Goal: Task Accomplishment & Management: Manage account settings

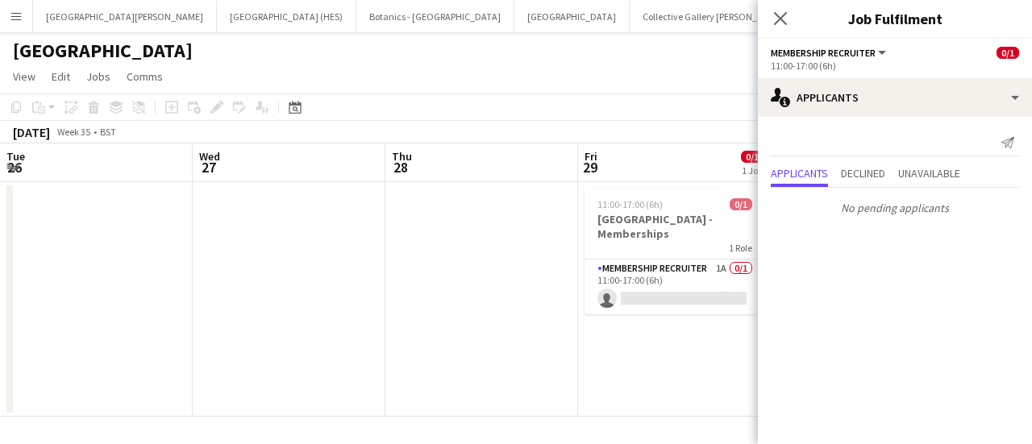
scroll to position [0, 556]
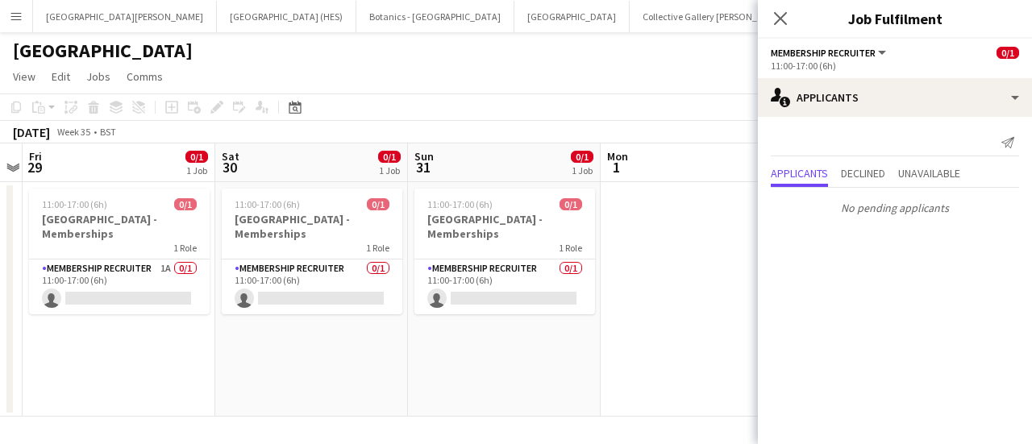
click at [505, 288] on app-card-role "Membership Recruiter 0/1 11:00-17:00 (6h) single-neutral-actions" at bounding box center [504, 287] width 181 height 55
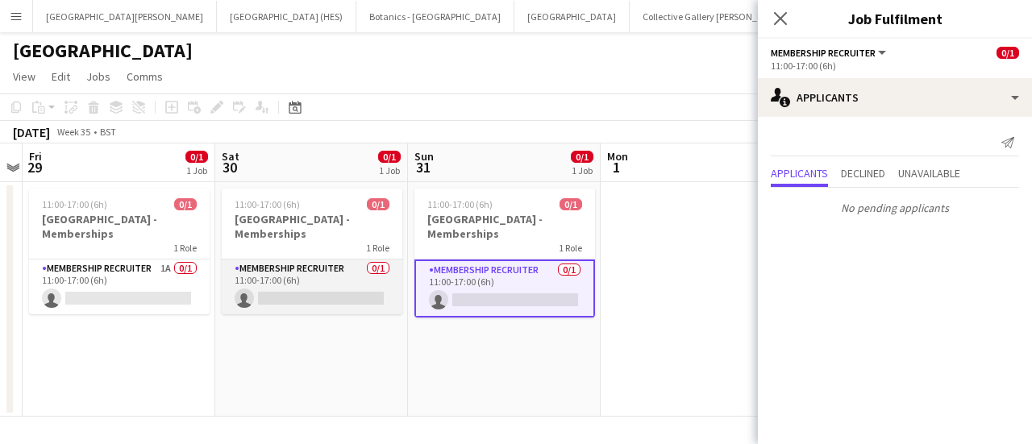
click at [266, 288] on app-card-role "Membership Recruiter 0/1 11:00-17:00 (6h) single-neutral-actions" at bounding box center [312, 287] width 181 height 55
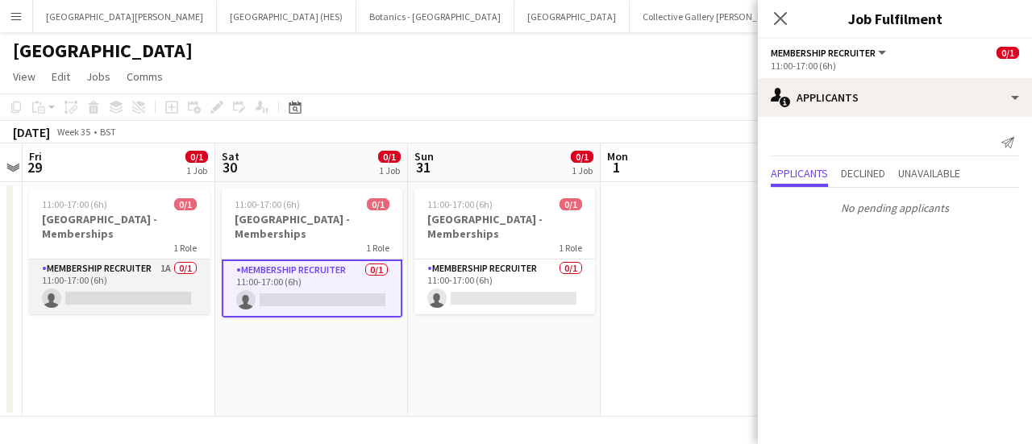
click at [142, 263] on app-card-role "Membership Recruiter 1A 0/1 11:00-17:00 (6h) single-neutral-actions" at bounding box center [119, 287] width 181 height 55
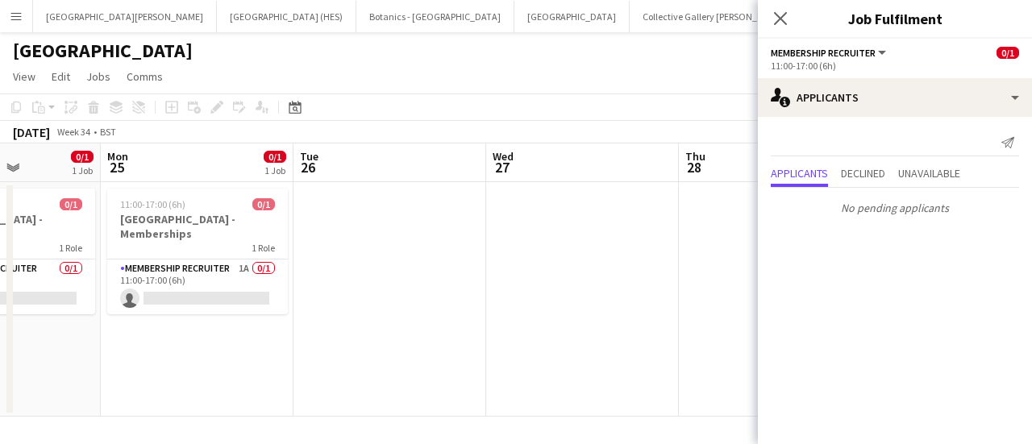
click at [142, 263] on app-card-role "Membership Recruiter 1A 0/1 11:00-17:00 (6h) single-neutral-actions" at bounding box center [197, 287] width 181 height 55
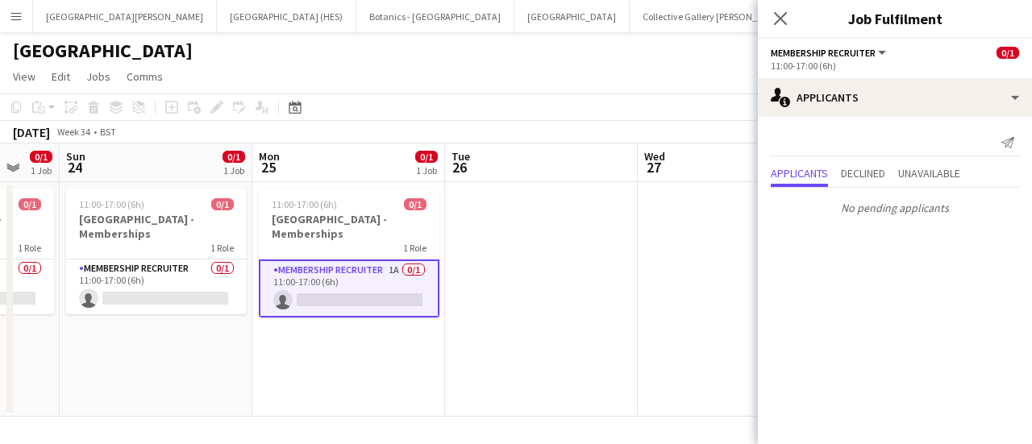
scroll to position [0, 326]
click at [142, 263] on app-card-role "Membership Recruiter 0/1 11:00-17:00 (6h) single-neutral-actions" at bounding box center [156, 287] width 181 height 55
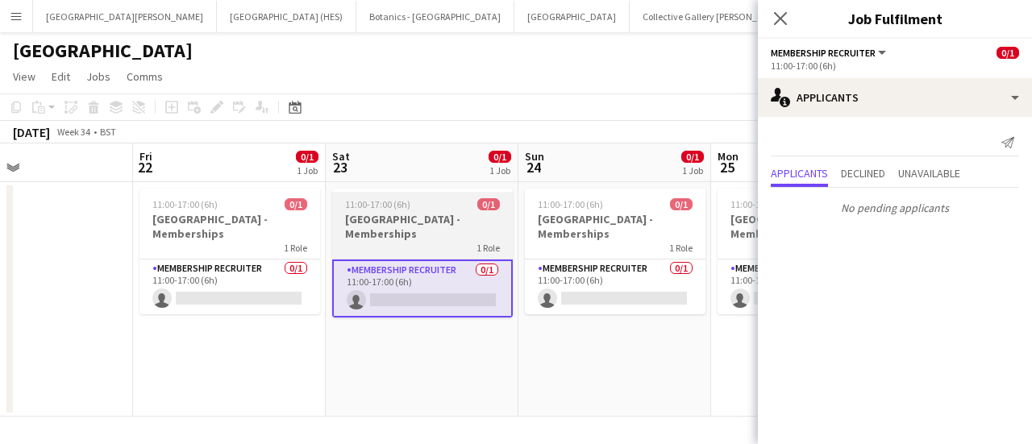
scroll to position [0, 443]
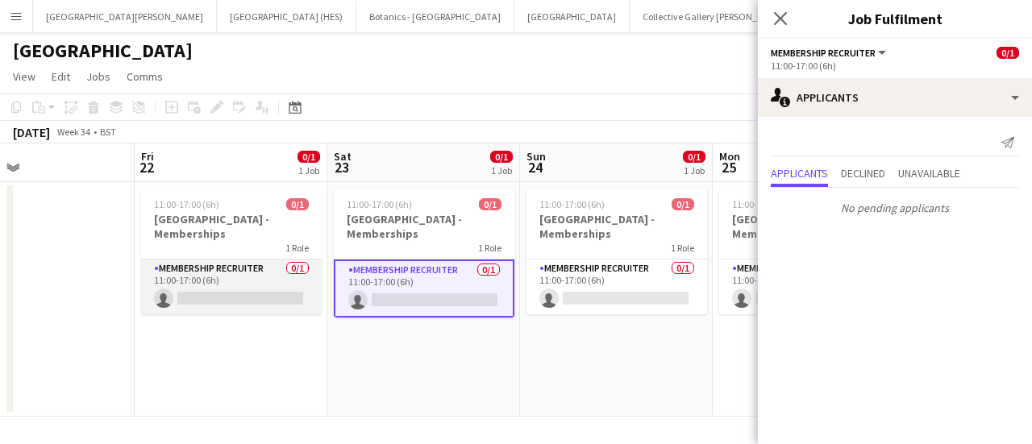
click at [259, 314] on app-card-role "Membership Recruiter 0/1 11:00-17:00 (6h) single-neutral-actions" at bounding box center [231, 287] width 181 height 55
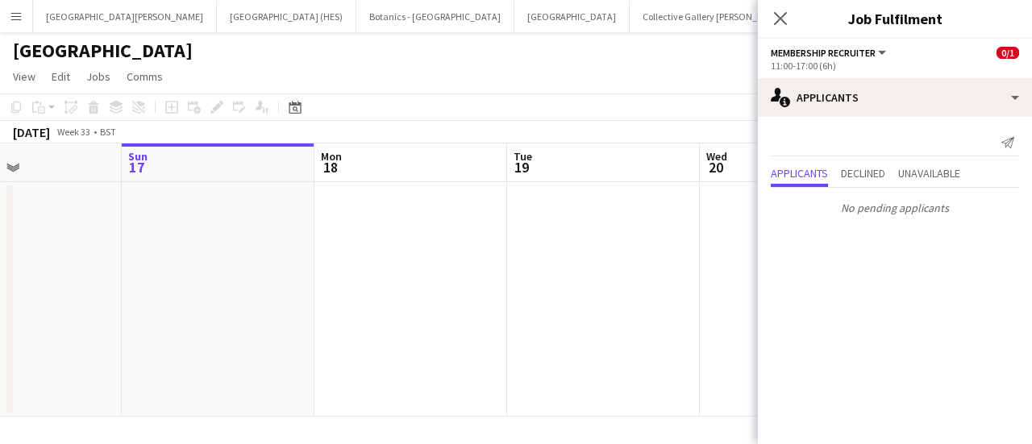
scroll to position [0, 440]
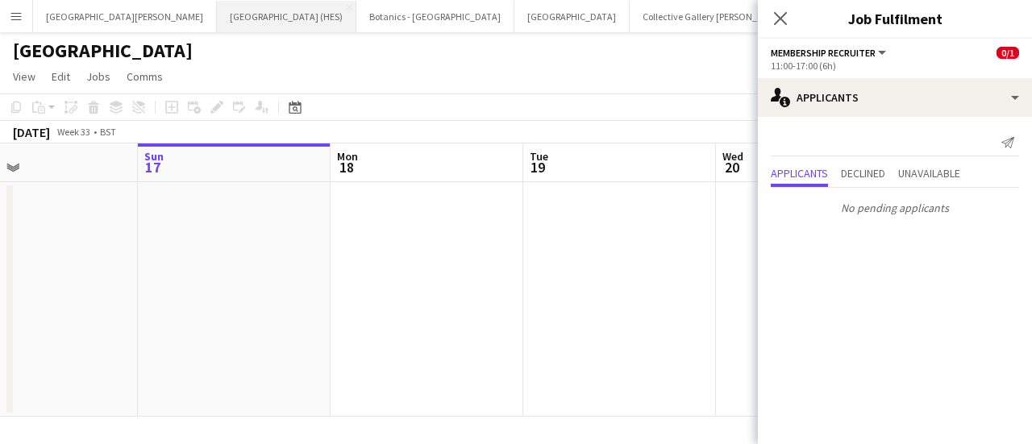
click at [217, 10] on button "[GEOGRAPHIC_DATA] (HES) Close" at bounding box center [286, 16] width 139 height 31
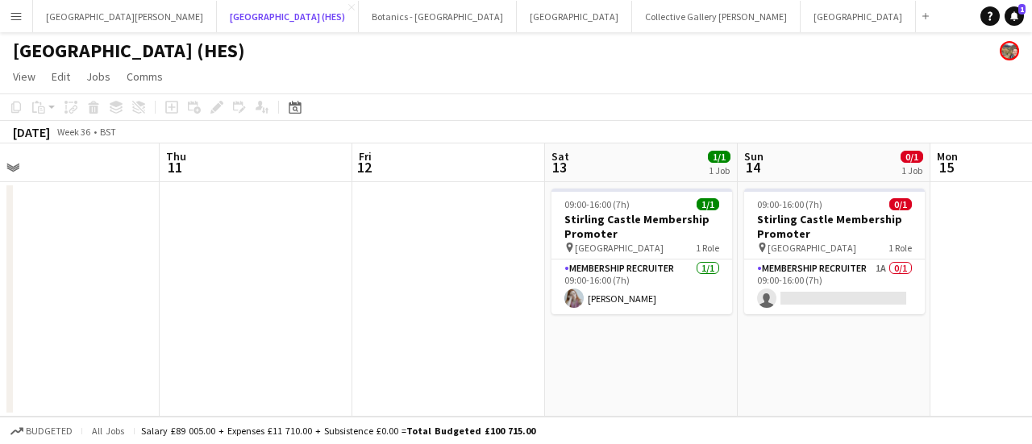
scroll to position [0, 635]
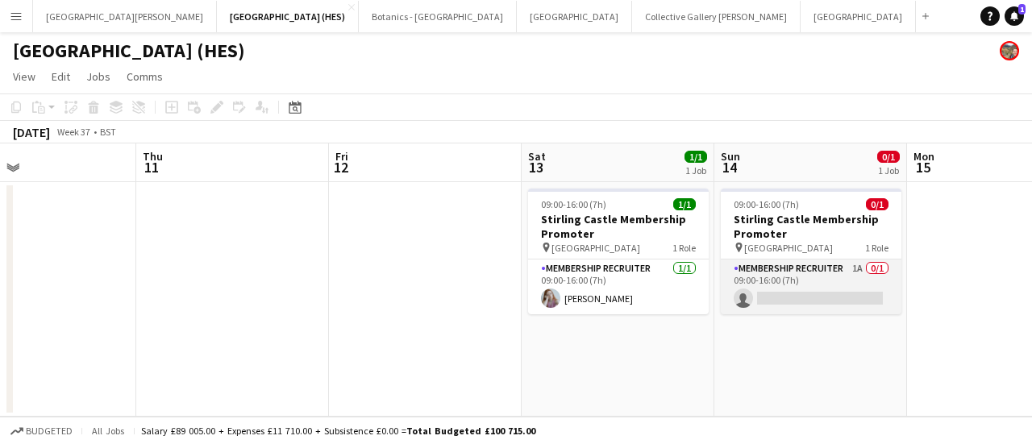
click at [797, 302] on app-card-role "Membership Recruiter 1A 0/1 09:00-16:00 (7h) single-neutral-actions" at bounding box center [811, 287] width 181 height 55
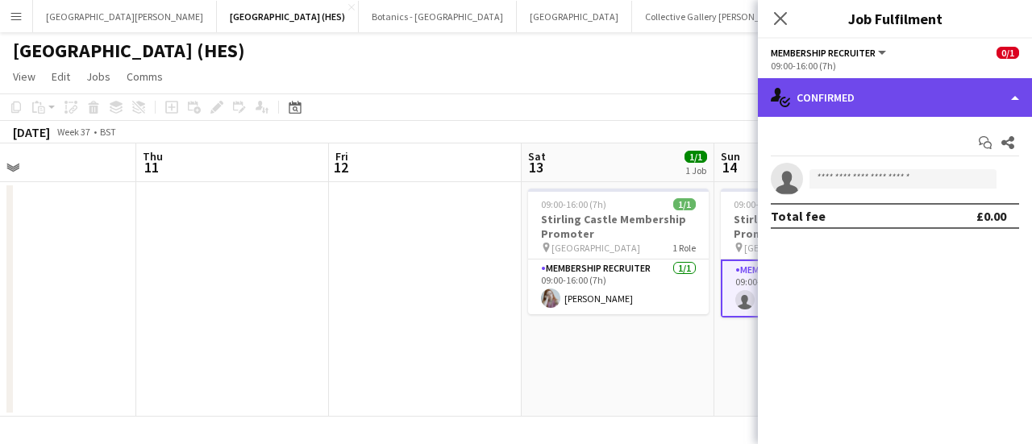
click at [873, 110] on div "single-neutral-actions-check-2 Confirmed" at bounding box center [895, 97] width 274 height 39
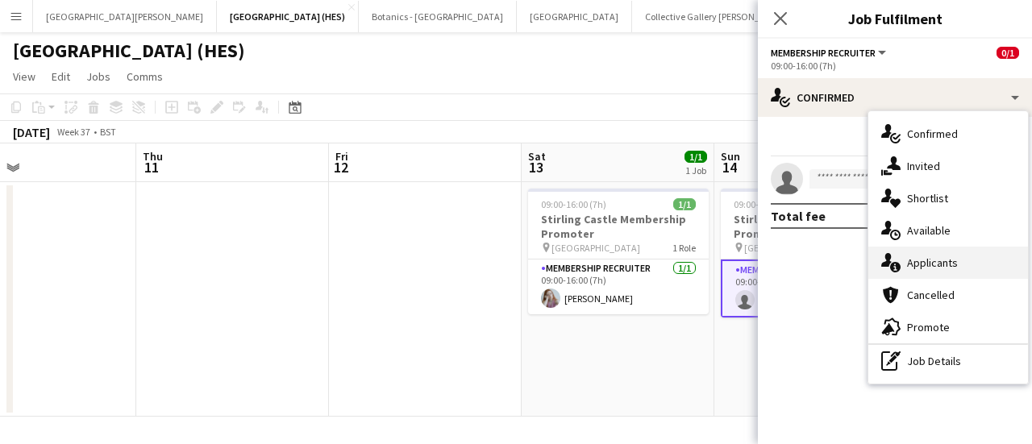
click at [927, 269] on div "single-neutral-actions-information Applicants" at bounding box center [948, 263] width 160 height 32
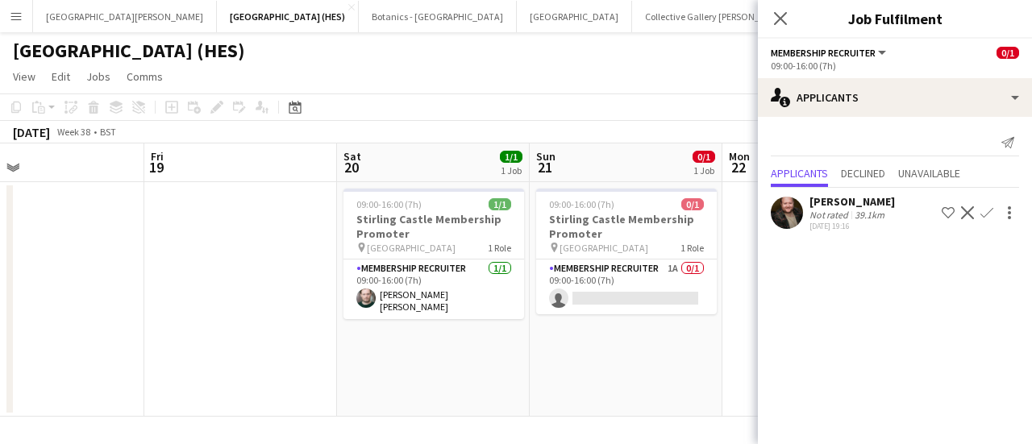
scroll to position [0, 664]
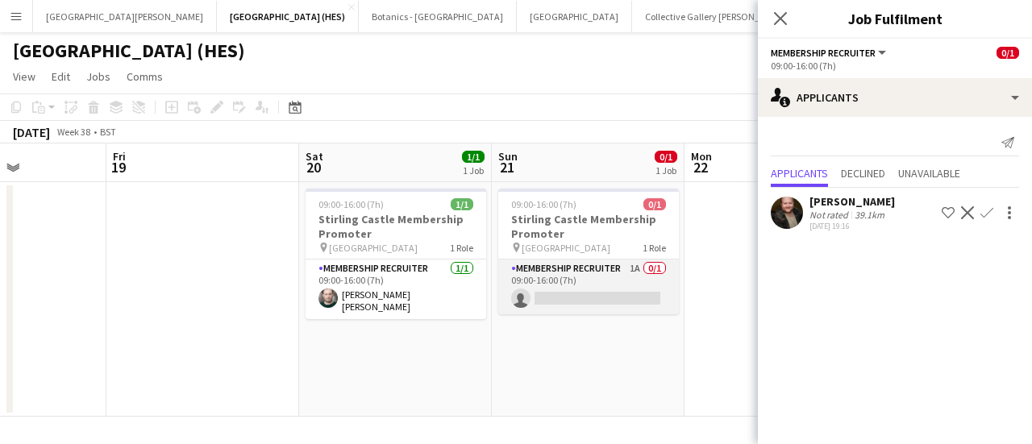
click at [564, 288] on app-card-role "Membership Recruiter 1A 0/1 09:00-16:00 (7h) single-neutral-actions" at bounding box center [588, 287] width 181 height 55
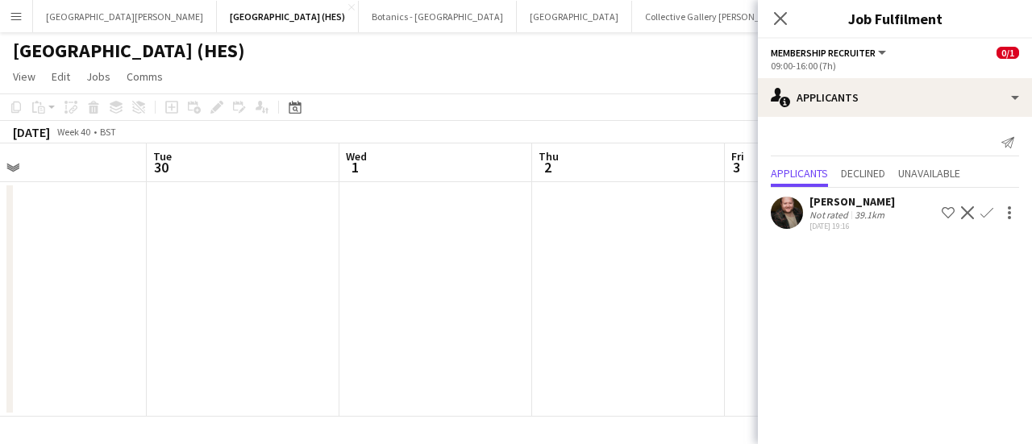
scroll to position [0, 522]
click at [771, 25] on app-icon "Close pop-in" at bounding box center [780, 18] width 23 height 23
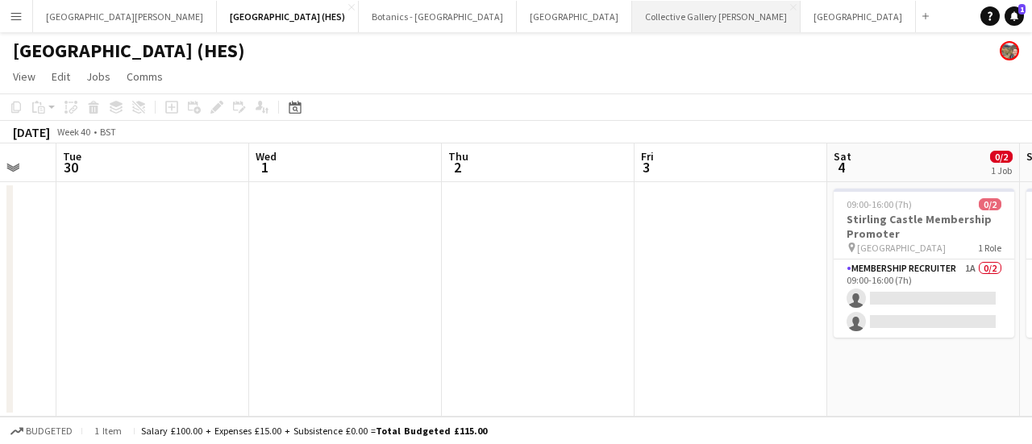
click at [632, 10] on button "Collective Gallery [PERSON_NAME][GEOGRAPHIC_DATA]" at bounding box center [716, 16] width 169 height 31
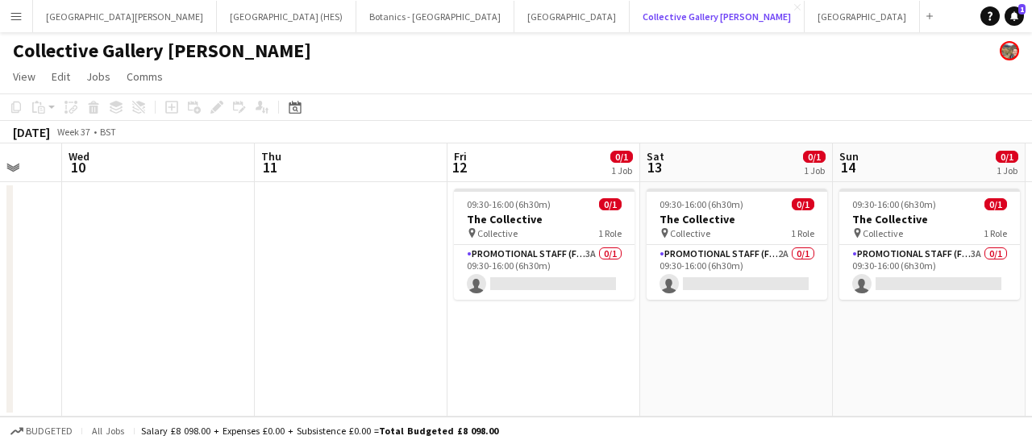
scroll to position [0, 517]
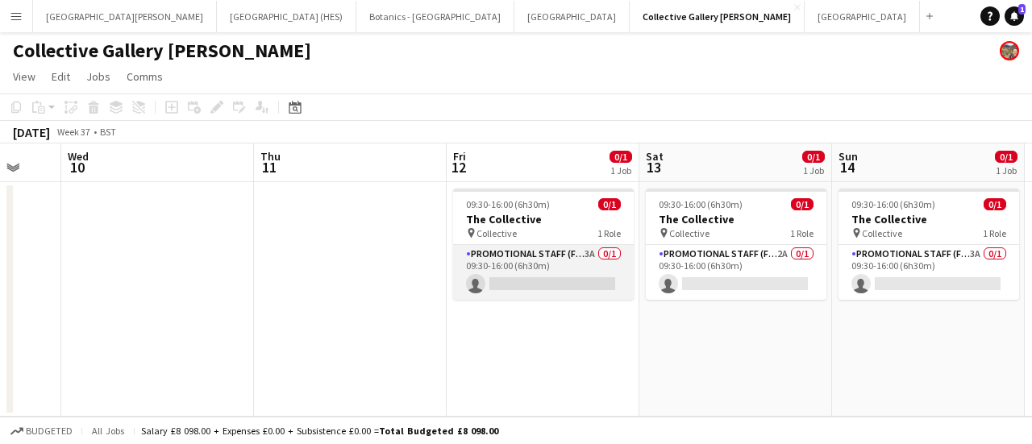
click at [481, 293] on app-card-role "Promotional Staff (Fundraiser) 3A 0/1 09:30-16:00 (6h30m) single-neutral-actions" at bounding box center [543, 272] width 181 height 55
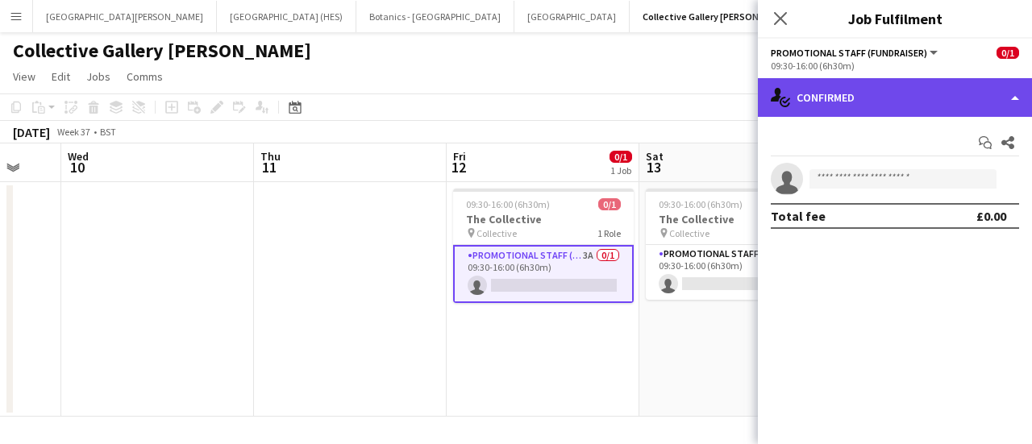
click at [919, 114] on div "single-neutral-actions-check-2 Confirmed" at bounding box center [895, 97] width 274 height 39
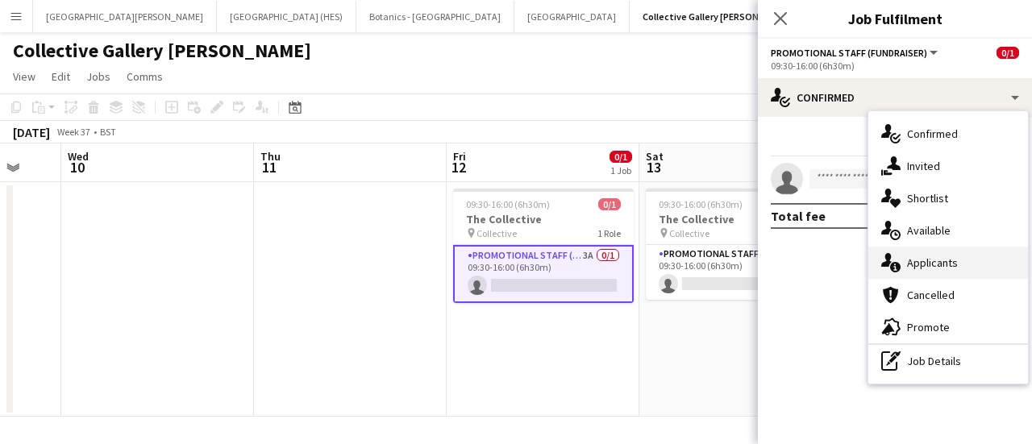
click at [941, 268] on div "single-neutral-actions-information Applicants" at bounding box center [948, 263] width 160 height 32
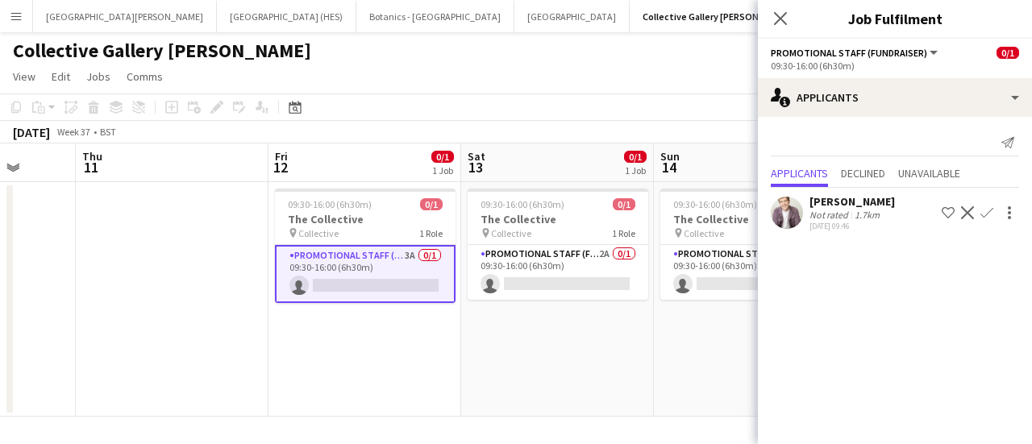
scroll to position [0, 702]
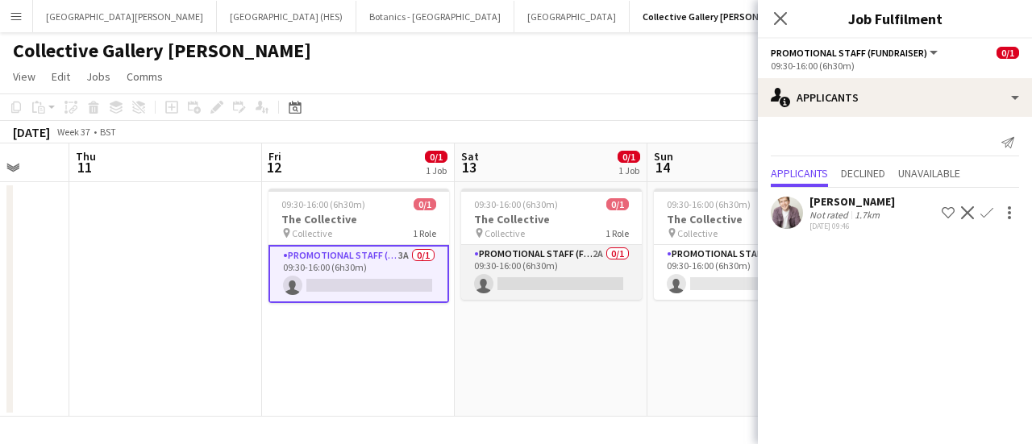
click at [535, 259] on app-card-role "Promotional Staff (Fundraiser) 2A 0/1 09:30-16:00 (6h30m) single-neutral-actions" at bounding box center [551, 272] width 181 height 55
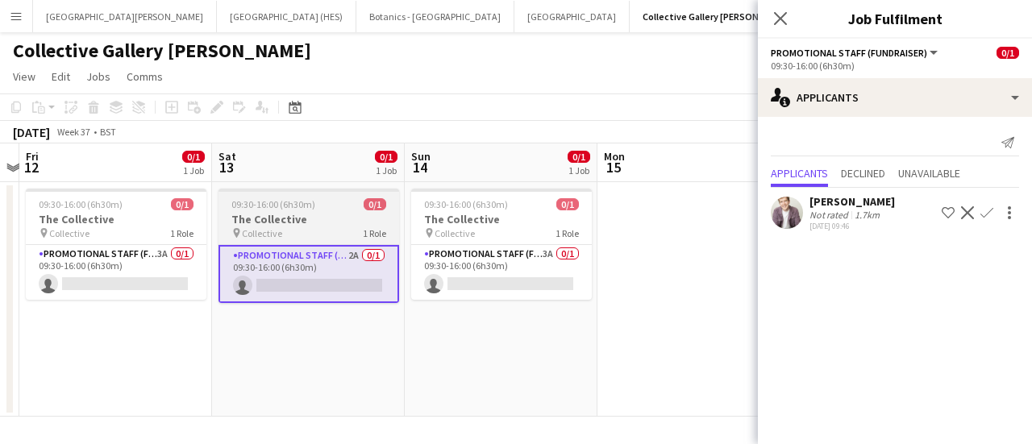
scroll to position [0, 561]
click at [535, 259] on app-card-role "Promotional Staff (Fundraiser) 3A 0/1 09:30-16:00 (6h30m) single-neutral-actions" at bounding box center [499, 272] width 181 height 55
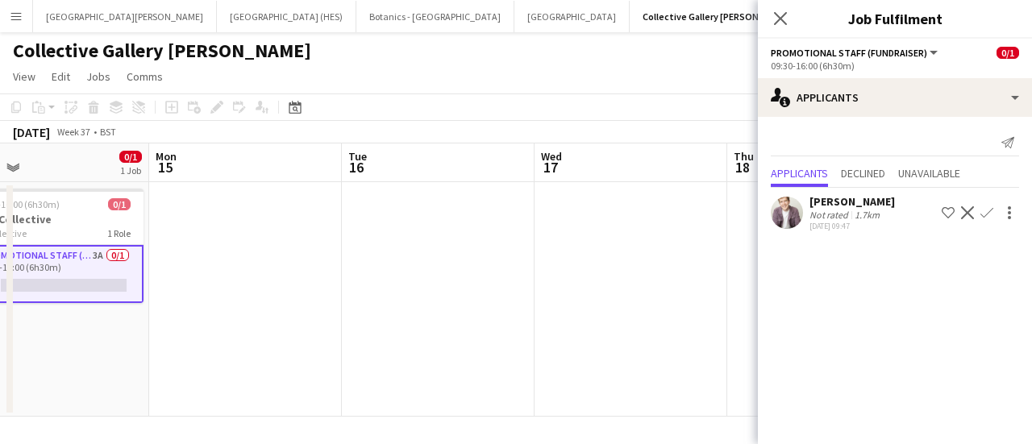
scroll to position [0, 622]
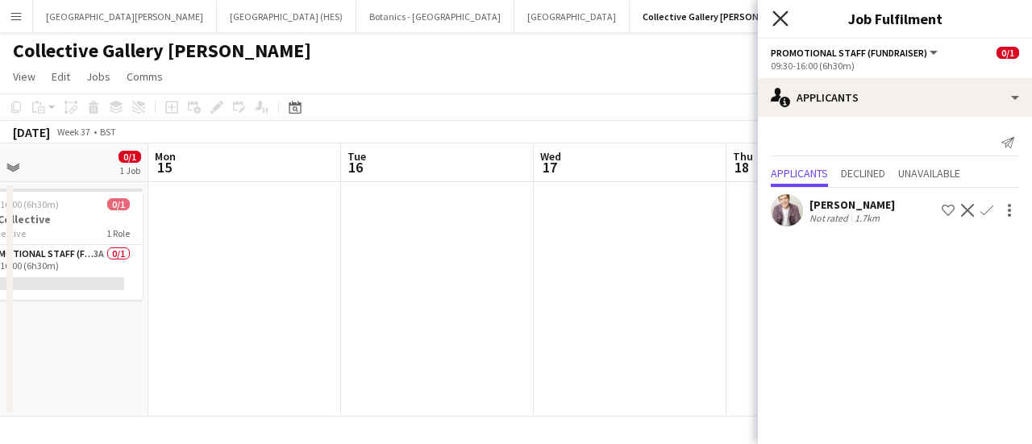
click at [781, 16] on icon at bounding box center [779, 17] width 15 height 15
